Goal: Go to known website: Access a specific website the user already knows

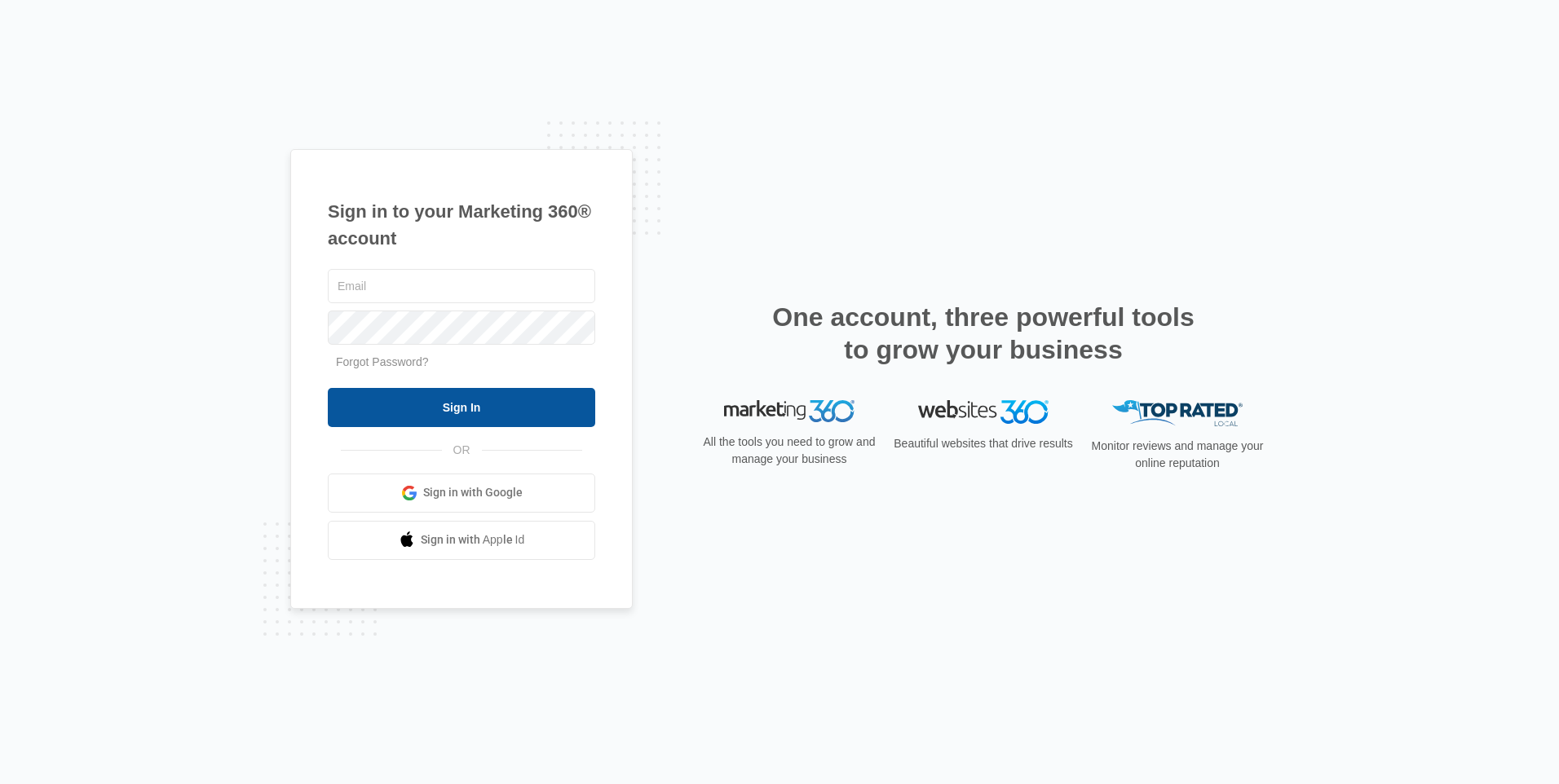
type input "[EMAIL_ADDRESS][DOMAIN_NAME]"
click at [533, 408] on input "Sign In" at bounding box center [461, 408] width 267 height 39
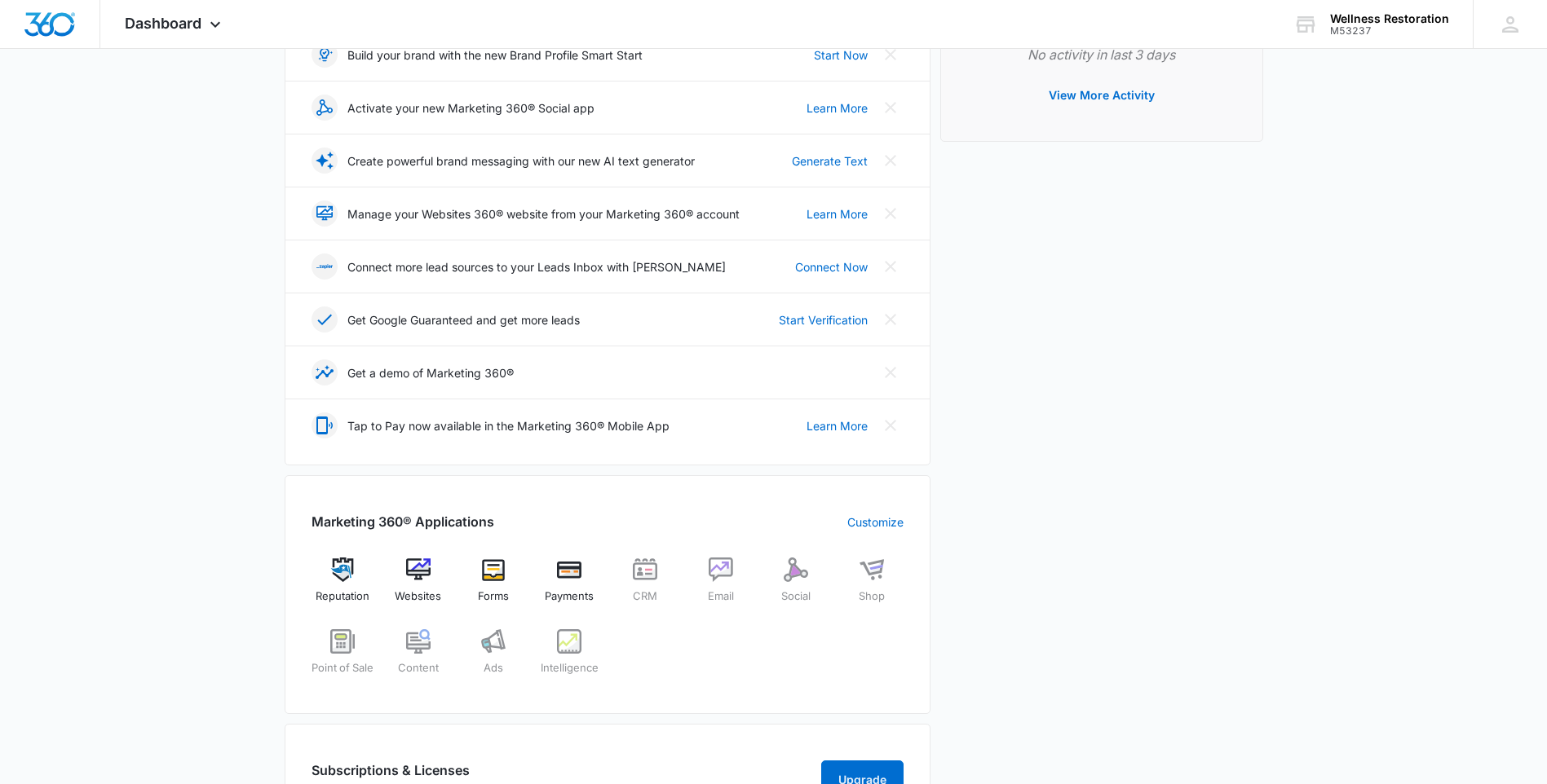
scroll to position [326, 0]
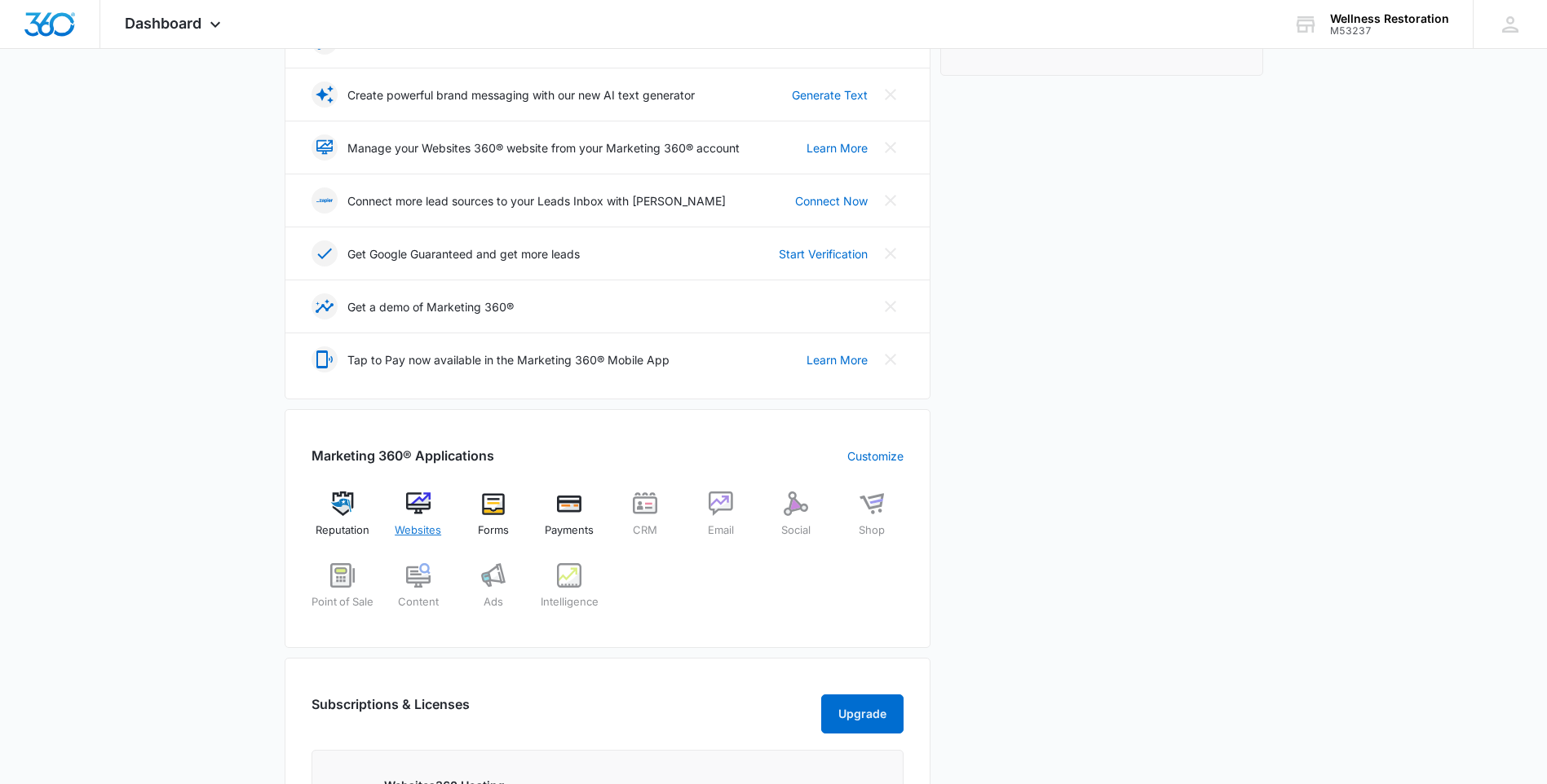
click at [433, 520] on div "Websites" at bounding box center [417, 521] width 63 height 59
